Goal: Task Accomplishment & Management: Manage account settings

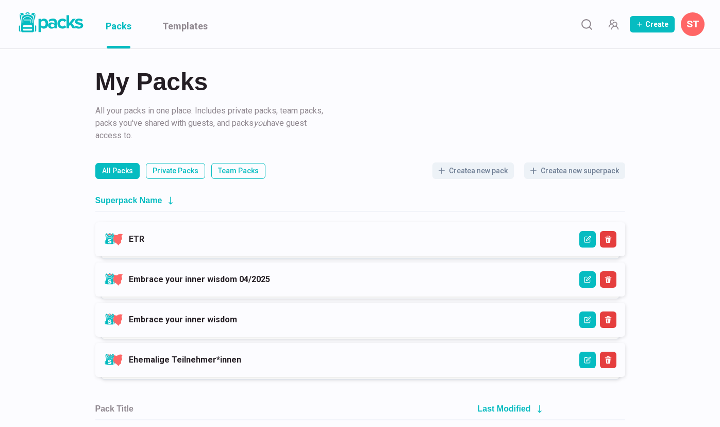
click at [30, 24] on img at bounding box center [50, 22] width 70 height 24
click at [33, 59] on div "My Packs All your packs in one place. Includes private packs, team packs, packs…" at bounding box center [360, 271] width 720 height 542
click at [692, 24] on button at bounding box center [693, 24] width 24 height 24
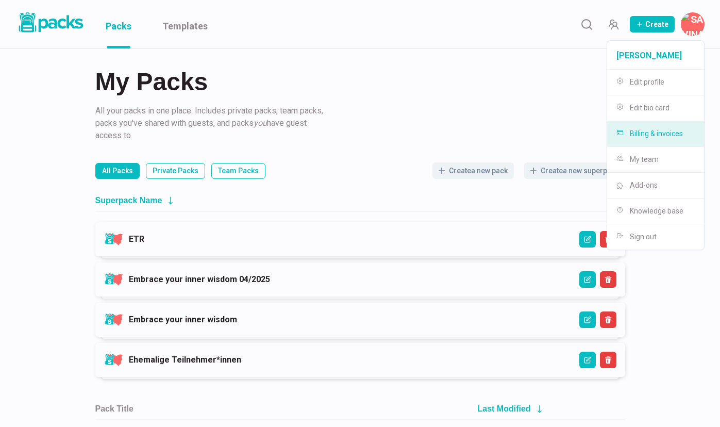
click at [658, 130] on button "Billing & invoices" at bounding box center [655, 134] width 97 height 26
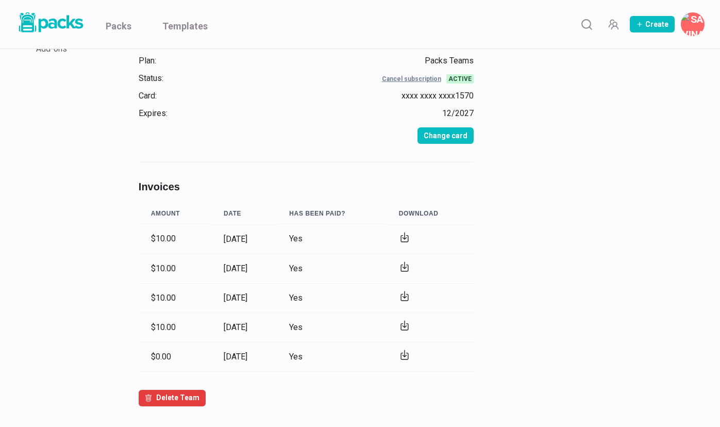
scroll to position [98, 0]
click at [406, 267] on icon at bounding box center [404, 265] width 4 height 7
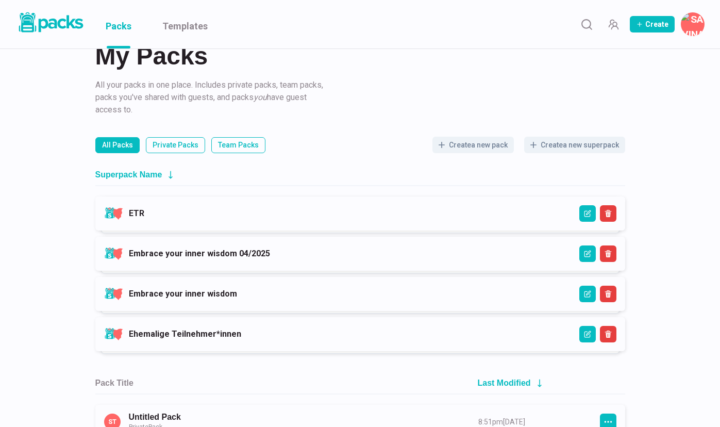
scroll to position [24, 0]
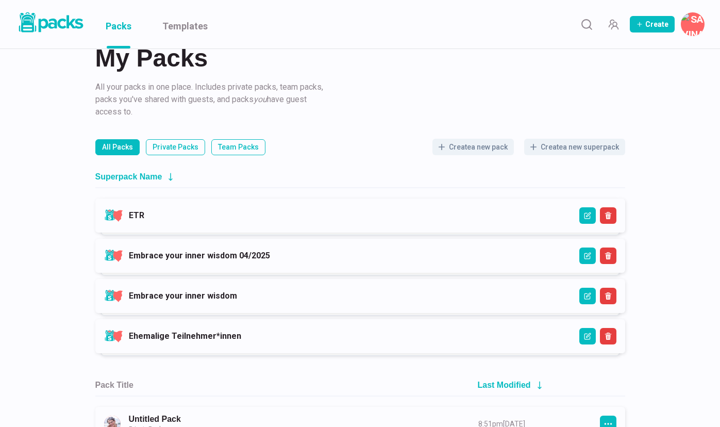
click at [693, 24] on button at bounding box center [693, 24] width 24 height 24
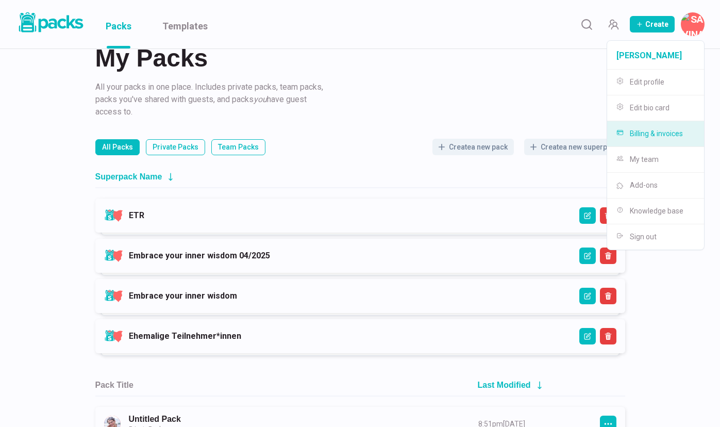
click at [664, 129] on button "Billing & invoices" at bounding box center [655, 134] width 97 height 26
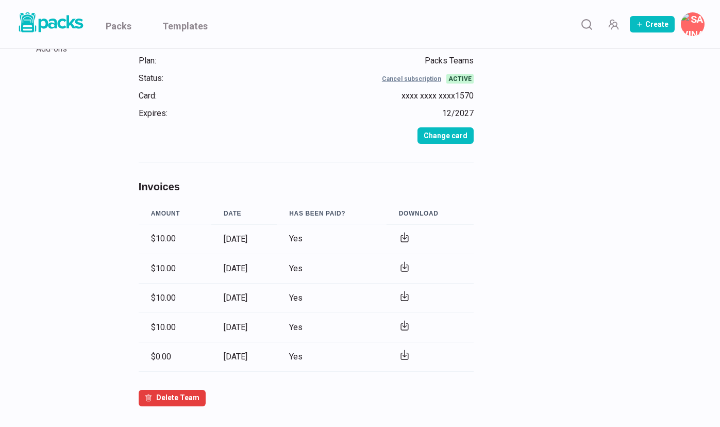
scroll to position [98, 0]
click at [410, 296] on icon at bounding box center [404, 295] width 11 height 11
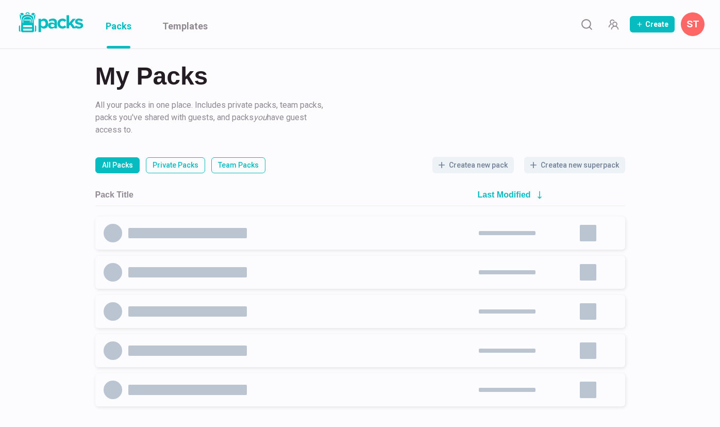
scroll to position [6, 0]
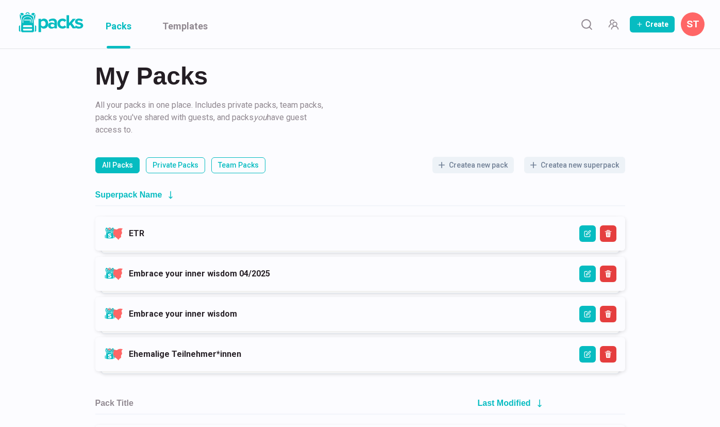
click at [692, 23] on button "ST" at bounding box center [693, 24] width 24 height 24
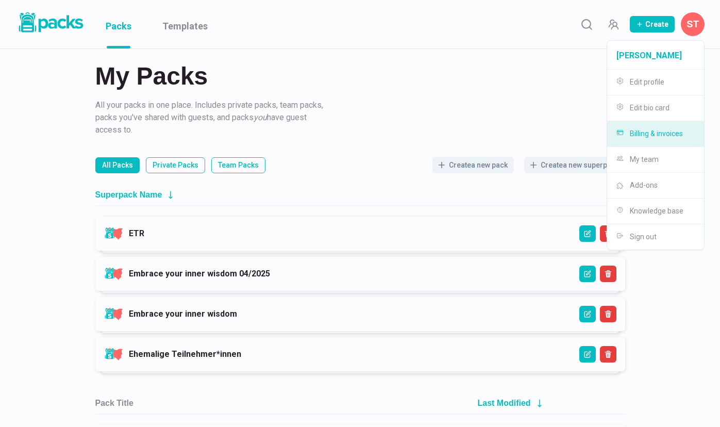
click at [654, 129] on button "Billing & invoices" at bounding box center [655, 134] width 97 height 26
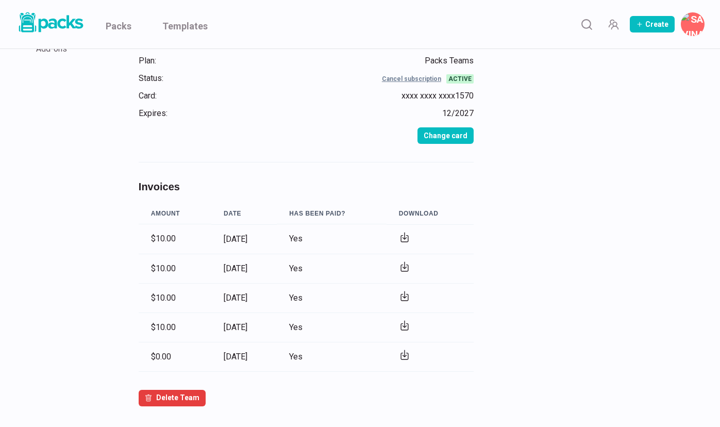
scroll to position [98, 0]
click at [410, 325] on icon at bounding box center [404, 325] width 11 height 11
click at [410, 356] on icon at bounding box center [404, 354] width 11 height 11
click at [410, 325] on icon at bounding box center [404, 325] width 11 height 11
click at [406, 326] on icon at bounding box center [404, 324] width 4 height 7
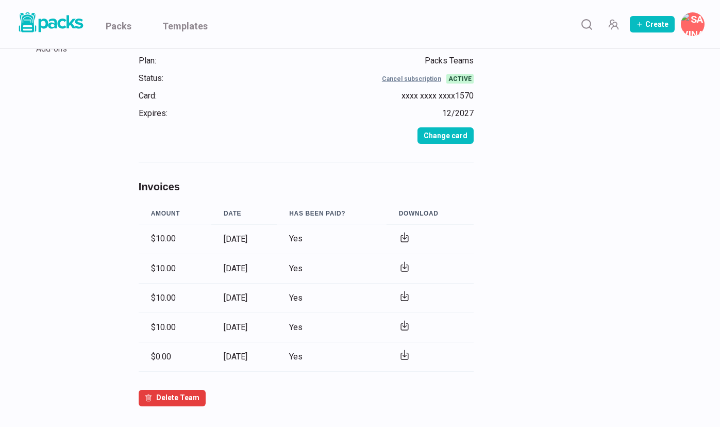
click at [410, 295] on icon at bounding box center [404, 295] width 11 height 11
click at [410, 266] on icon at bounding box center [404, 266] width 11 height 11
click at [408, 266] on icon at bounding box center [404, 267] width 7 height 6
click at [410, 295] on icon at bounding box center [404, 295] width 11 height 11
